Goal: Information Seeking & Learning: Learn about a topic

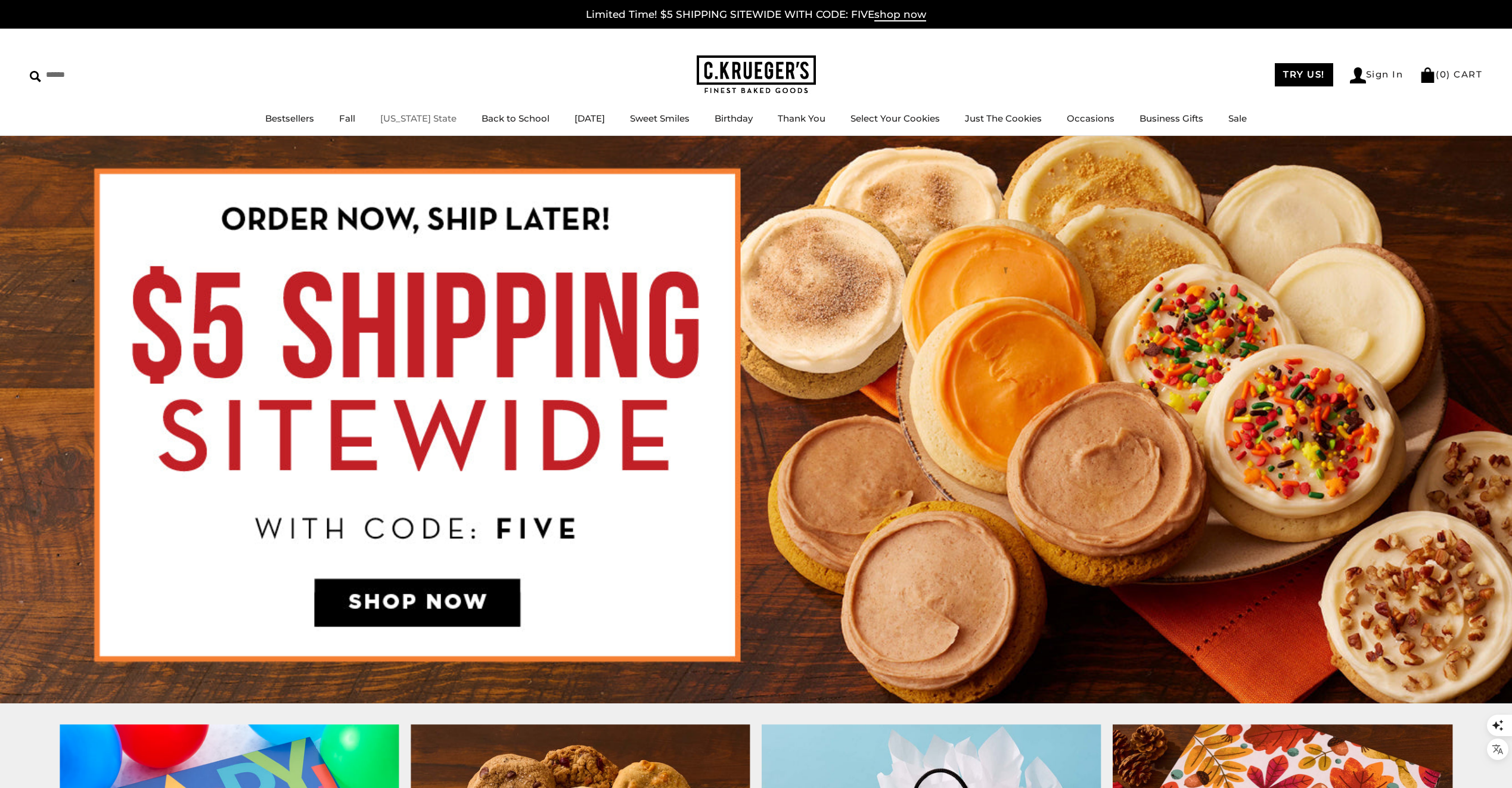
click at [405, 119] on link "[US_STATE] State" at bounding box center [418, 118] width 76 height 11
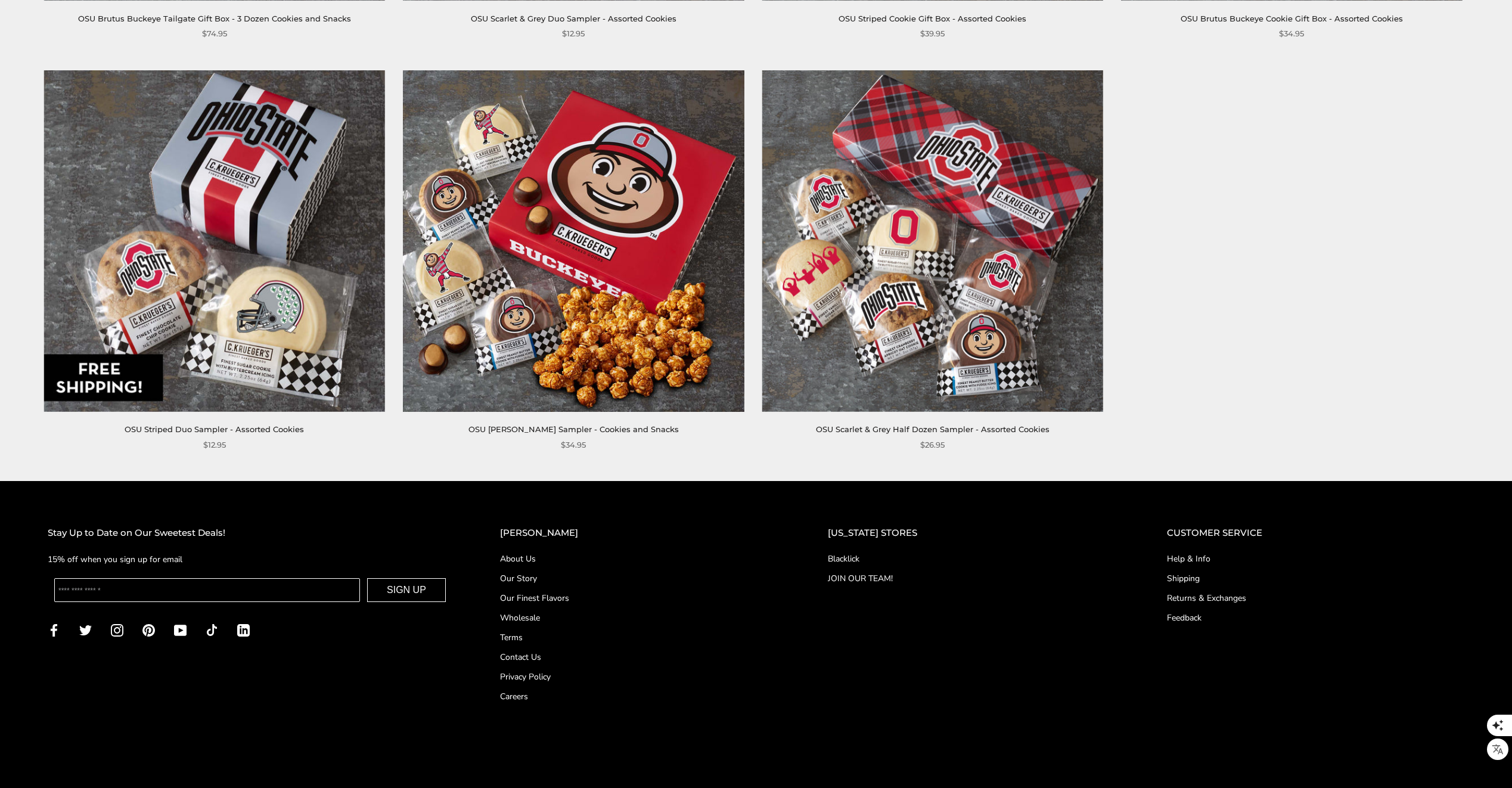
scroll to position [1050, 0]
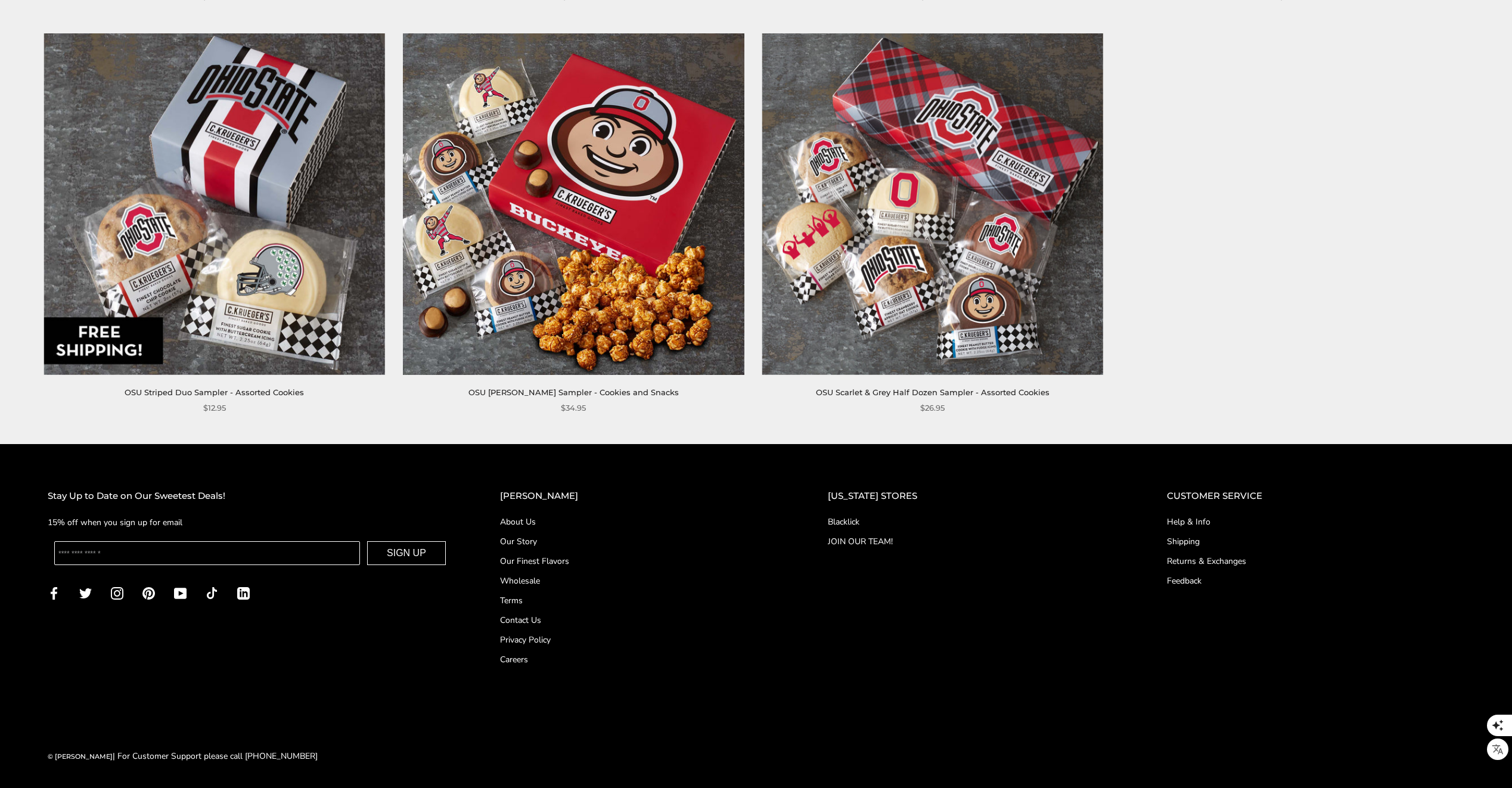
click at [553, 520] on link "About Us" at bounding box center [640, 522] width 280 height 13
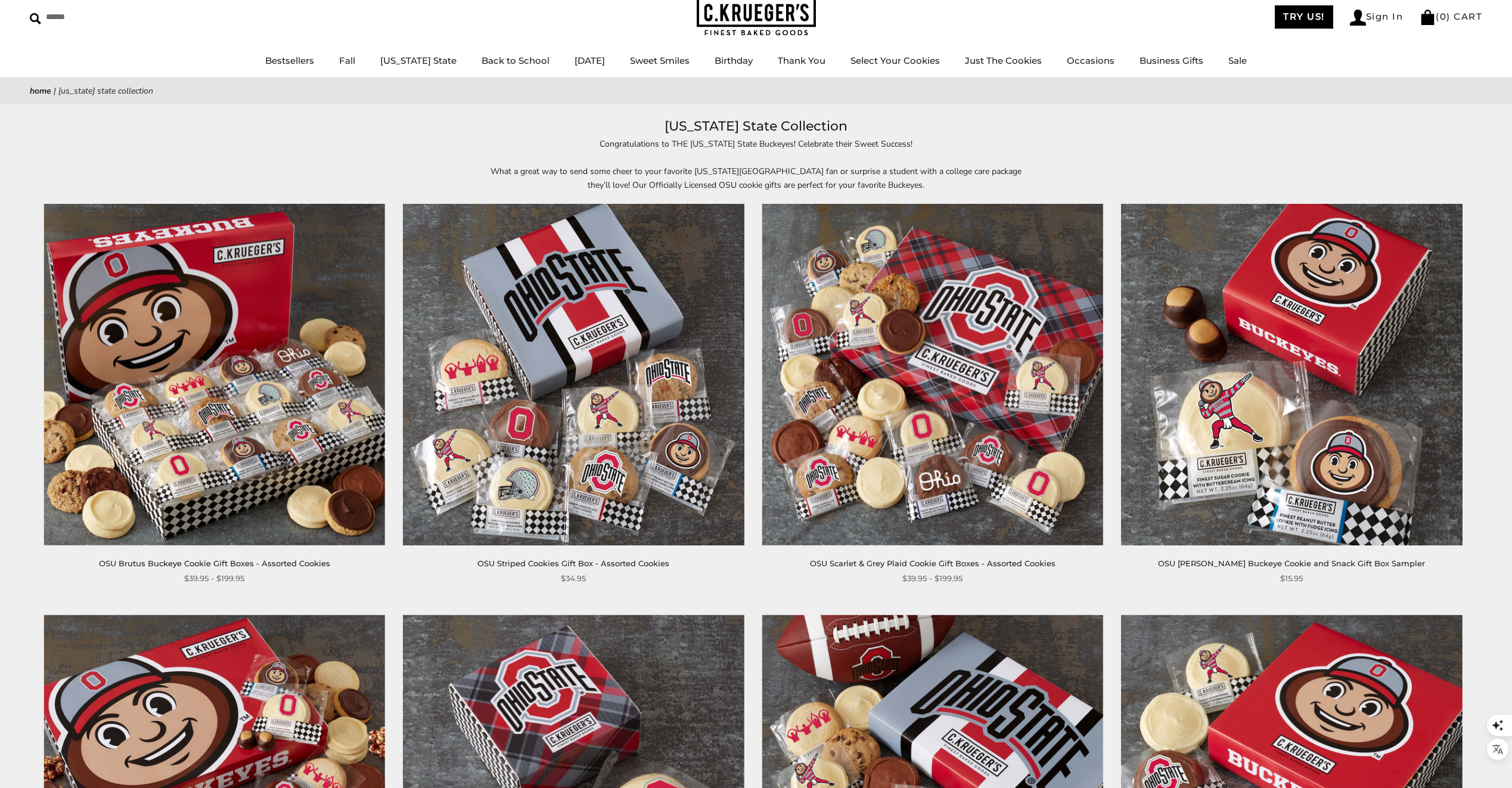
scroll to position [0, 0]
